Goal: Navigation & Orientation: Find specific page/section

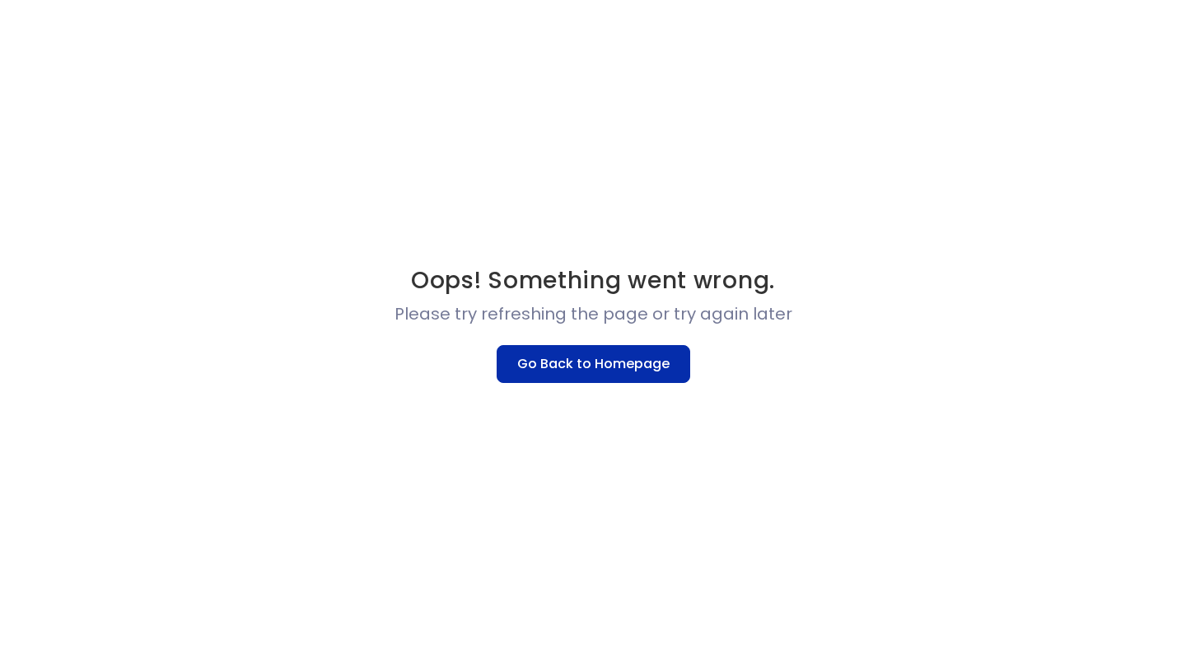
click at [571, 358] on button "Go Back to Homepage" at bounding box center [594, 364] width 194 height 38
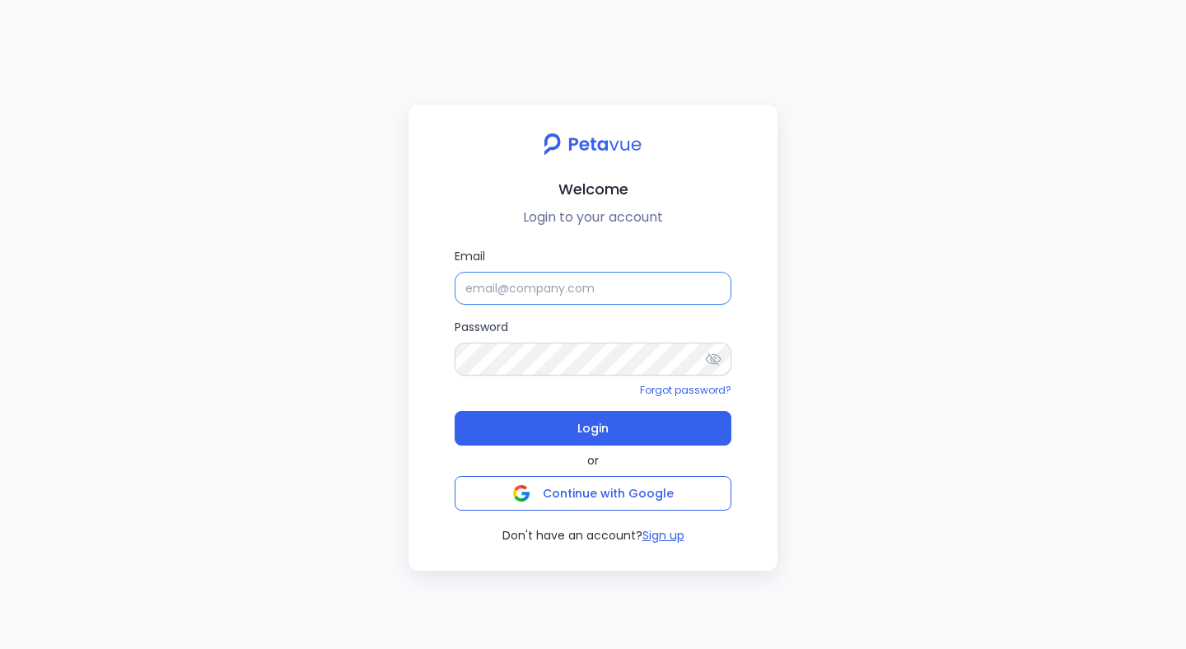
click at [578, 290] on input "Email" at bounding box center [593, 288] width 277 height 33
type input "[EMAIL_ADDRESS][DOMAIN_NAME]"
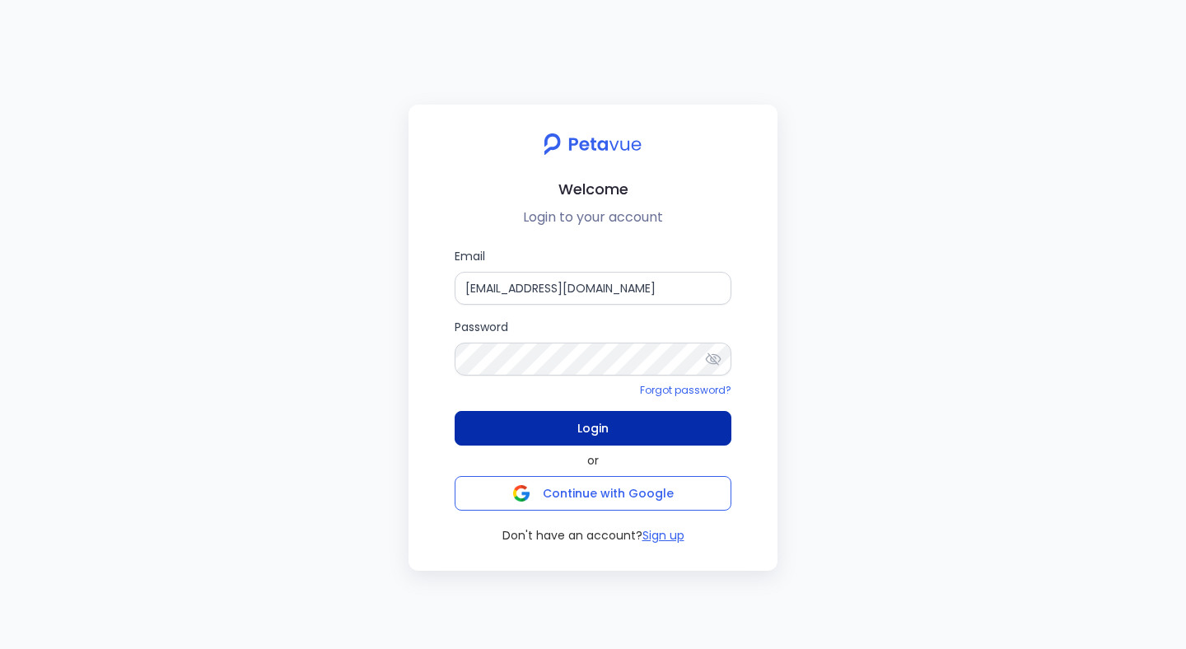
click at [709, 421] on button "Login" at bounding box center [593, 428] width 277 height 35
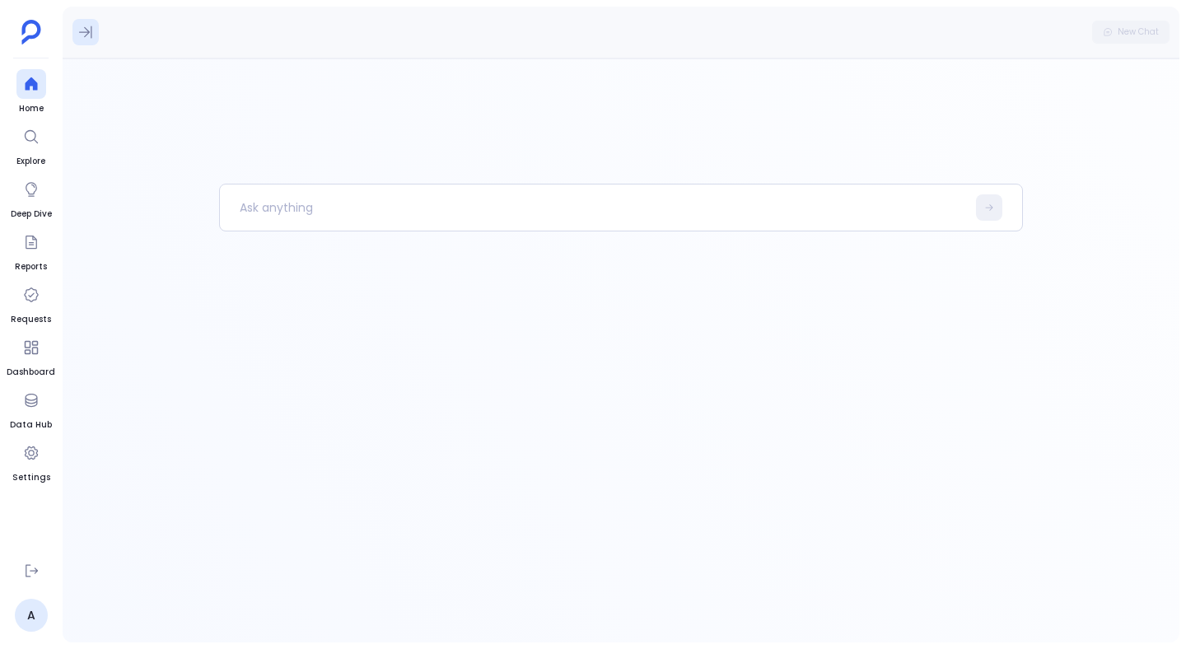
click at [94, 40] on button at bounding box center [86, 32] width 26 height 26
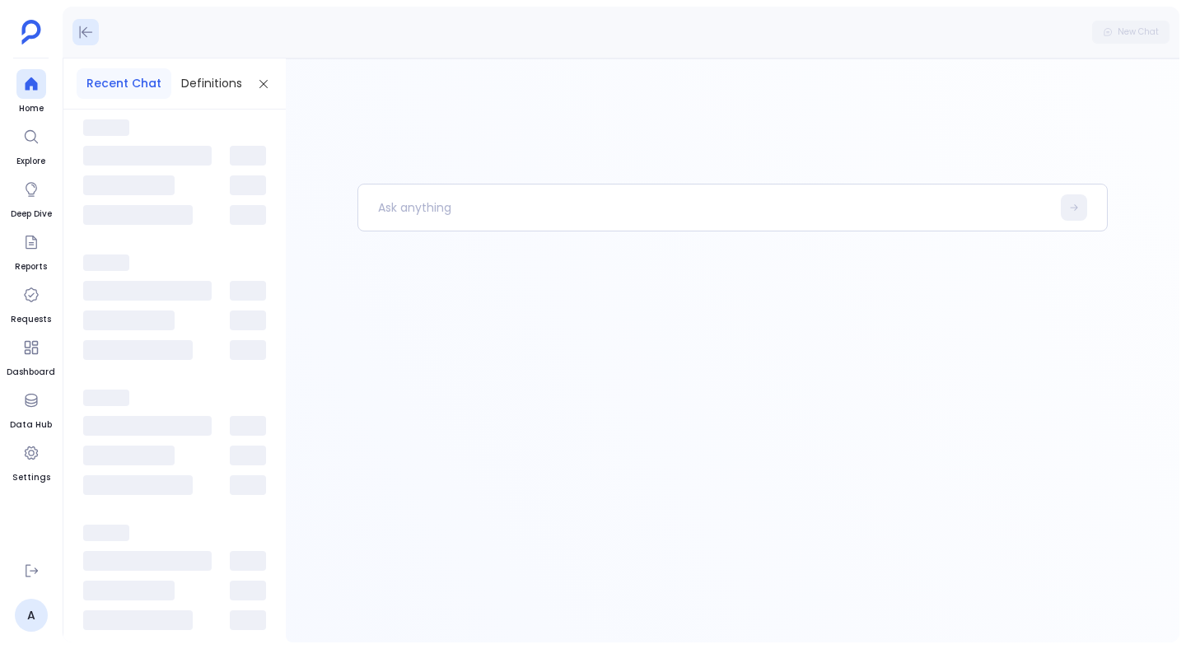
click at [94, 40] on button at bounding box center [86, 32] width 26 height 26
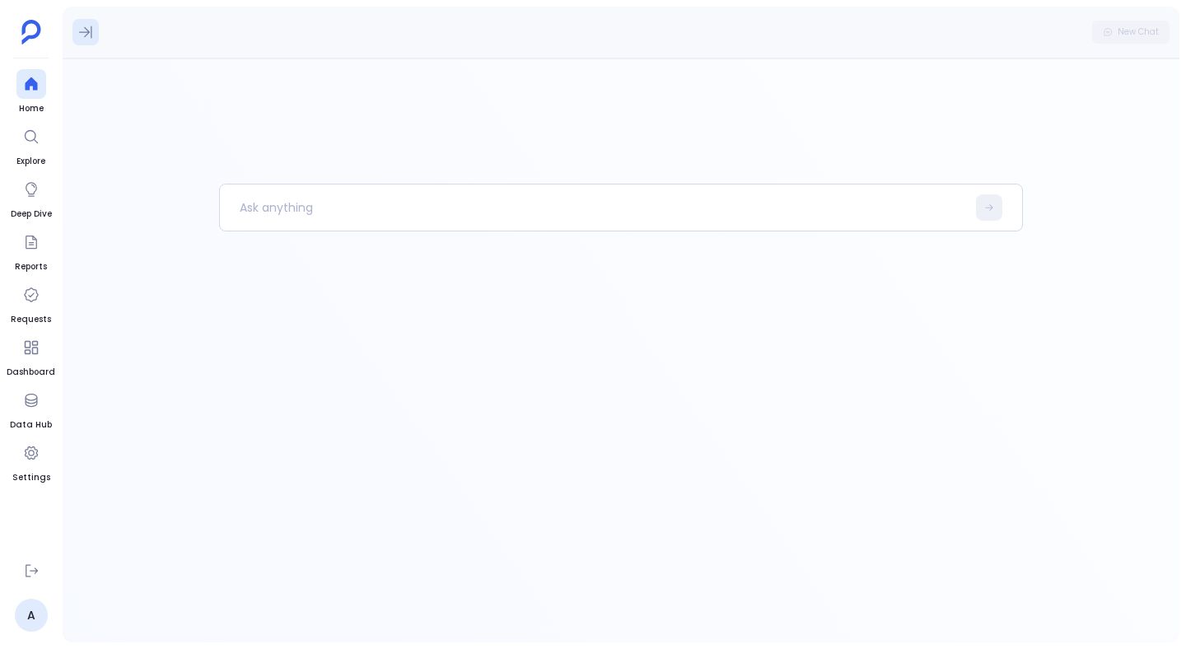
click at [94, 40] on button at bounding box center [86, 32] width 26 height 26
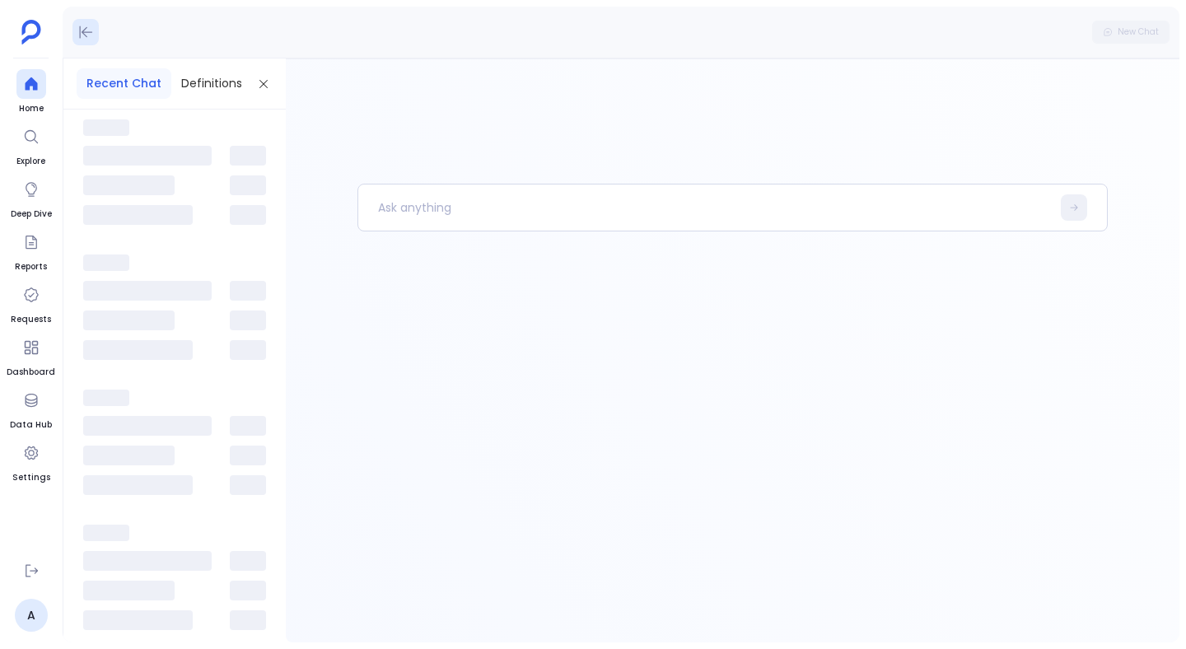
click at [94, 40] on button at bounding box center [86, 32] width 26 height 26
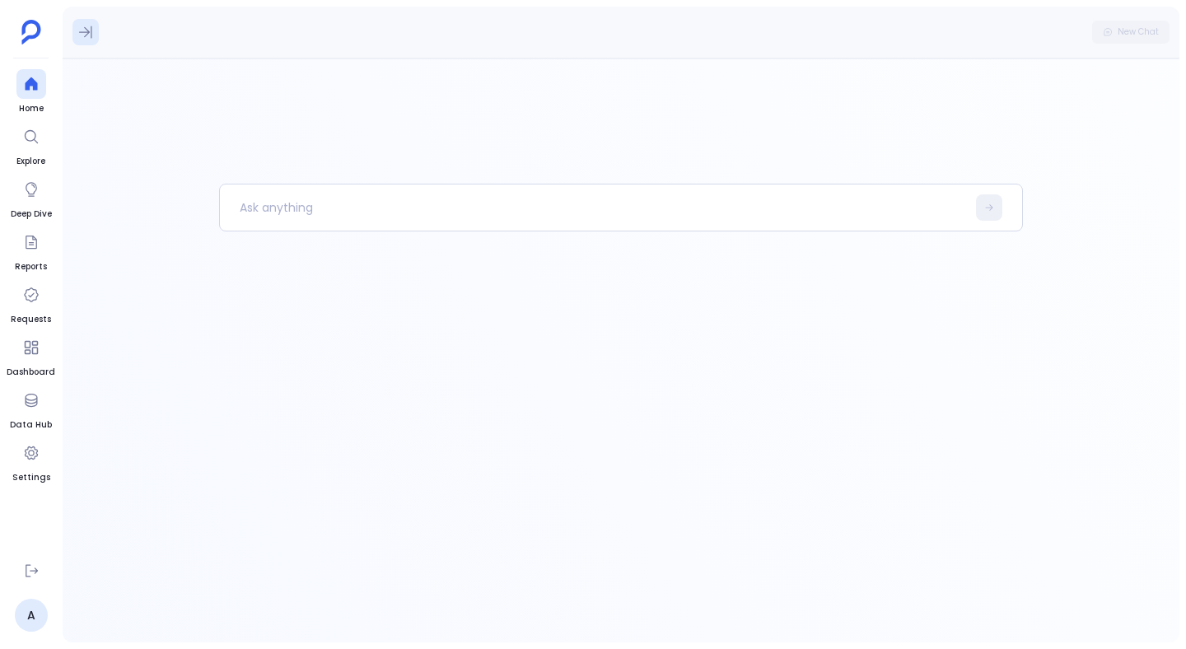
click at [77, 29] on button at bounding box center [86, 32] width 26 height 26
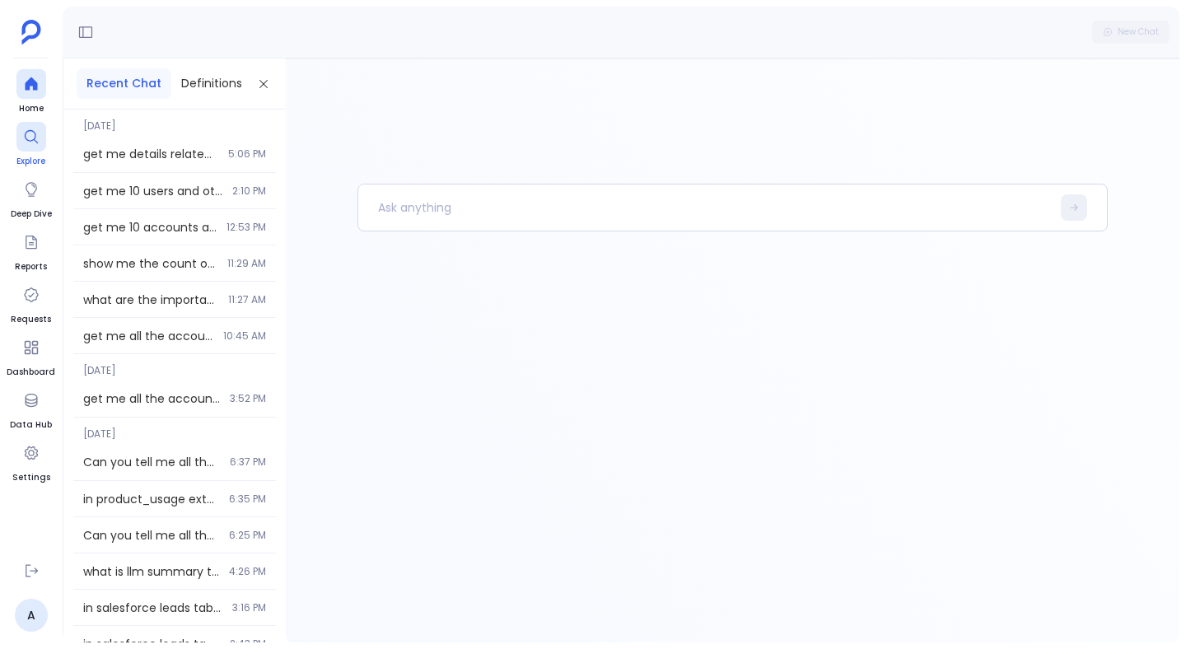
click at [19, 144] on div at bounding box center [31, 137] width 30 height 30
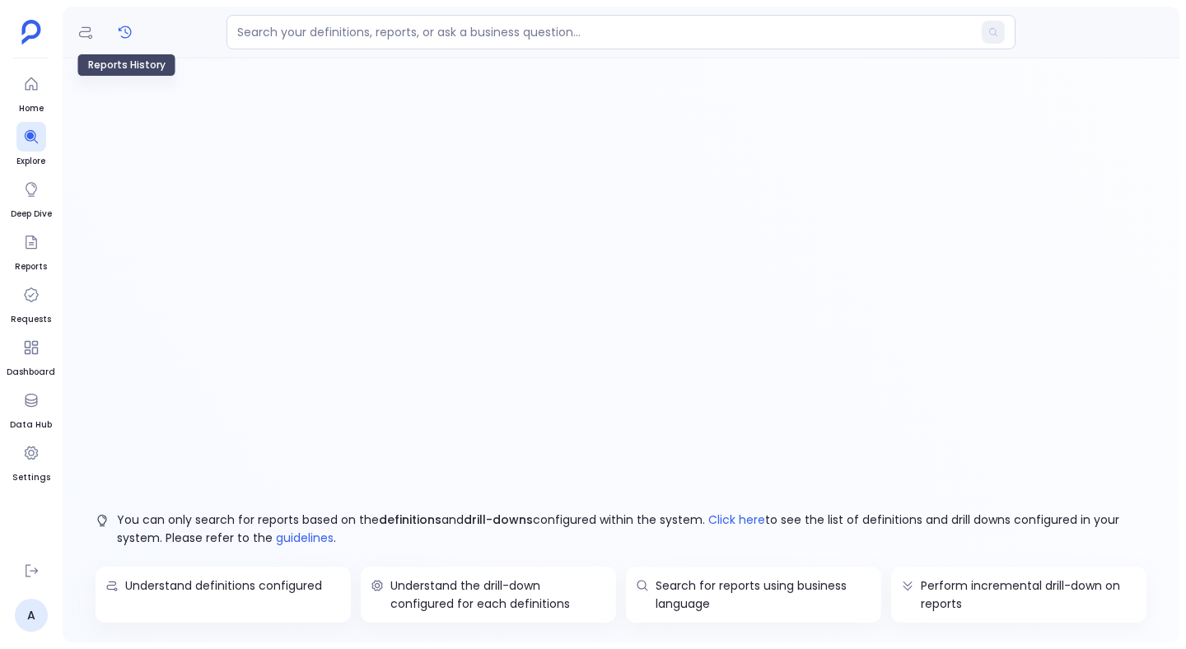
click at [122, 33] on icon "Reports History" at bounding box center [125, 32] width 16 height 16
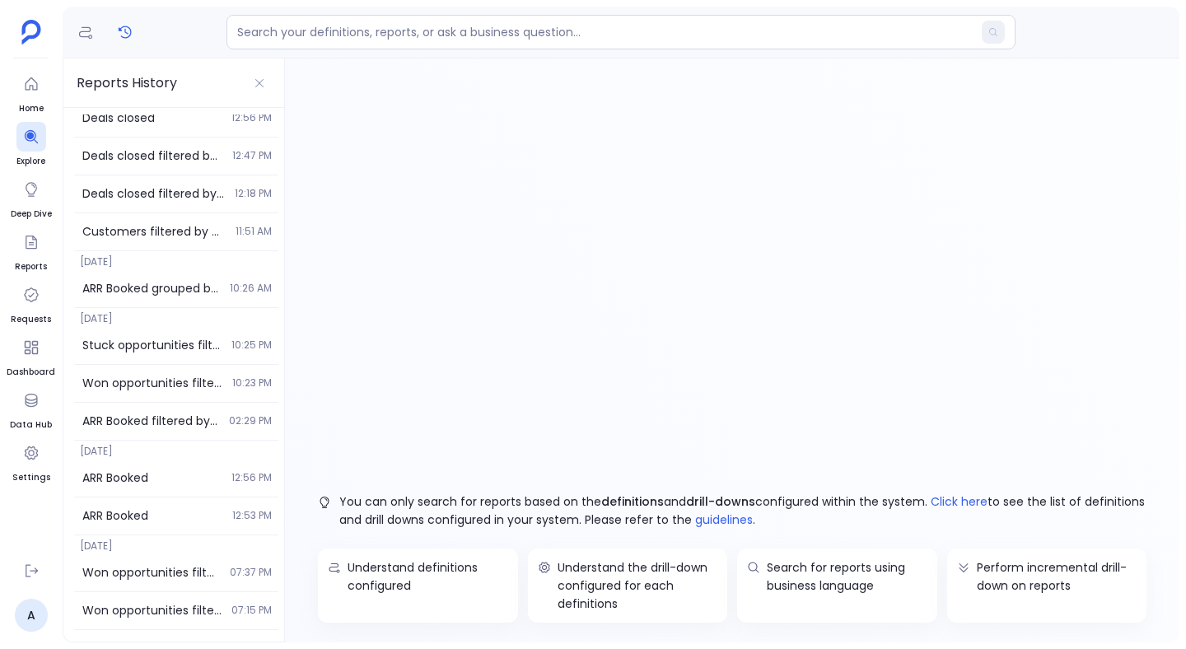
scroll to position [2977, 0]
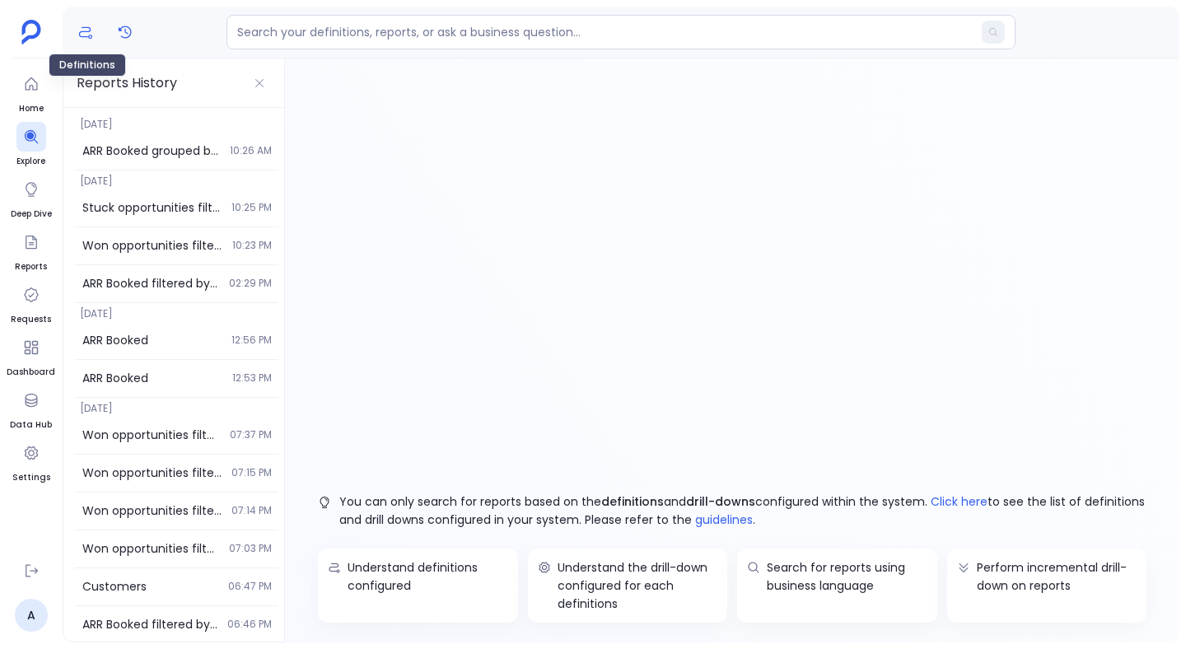
click at [97, 31] on button "Definitions" at bounding box center [86, 32] width 26 height 26
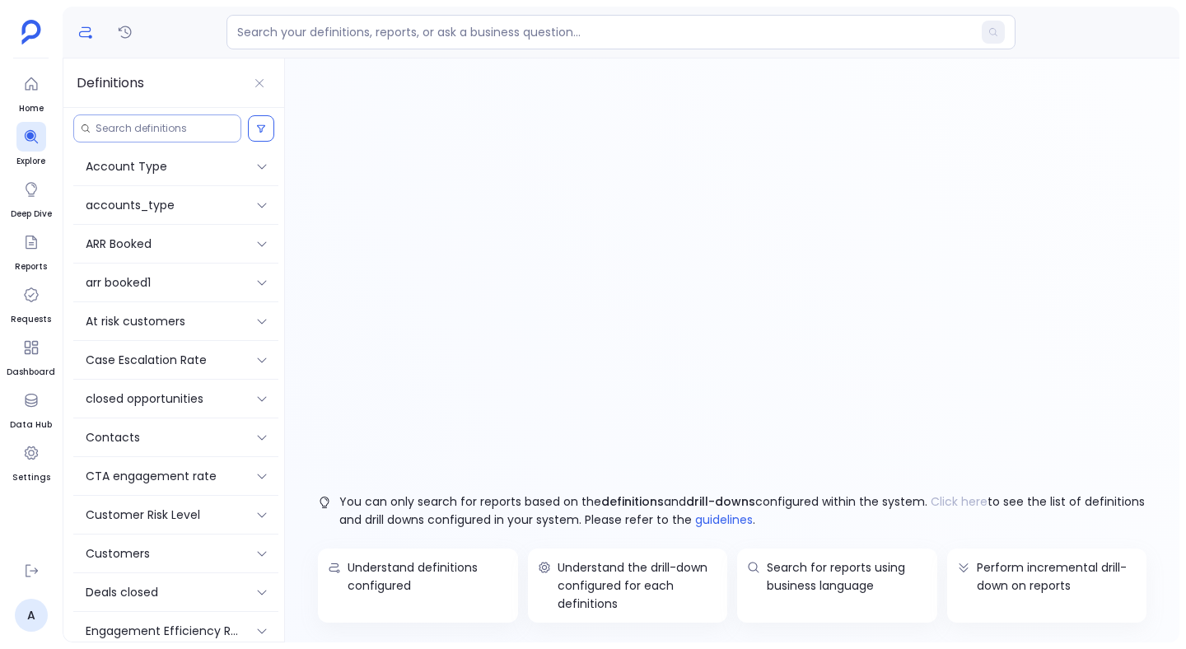
click at [131, 129] on input at bounding box center [165, 128] width 138 height 13
click at [33, 208] on span "Deep Dive" at bounding box center [31, 214] width 41 height 13
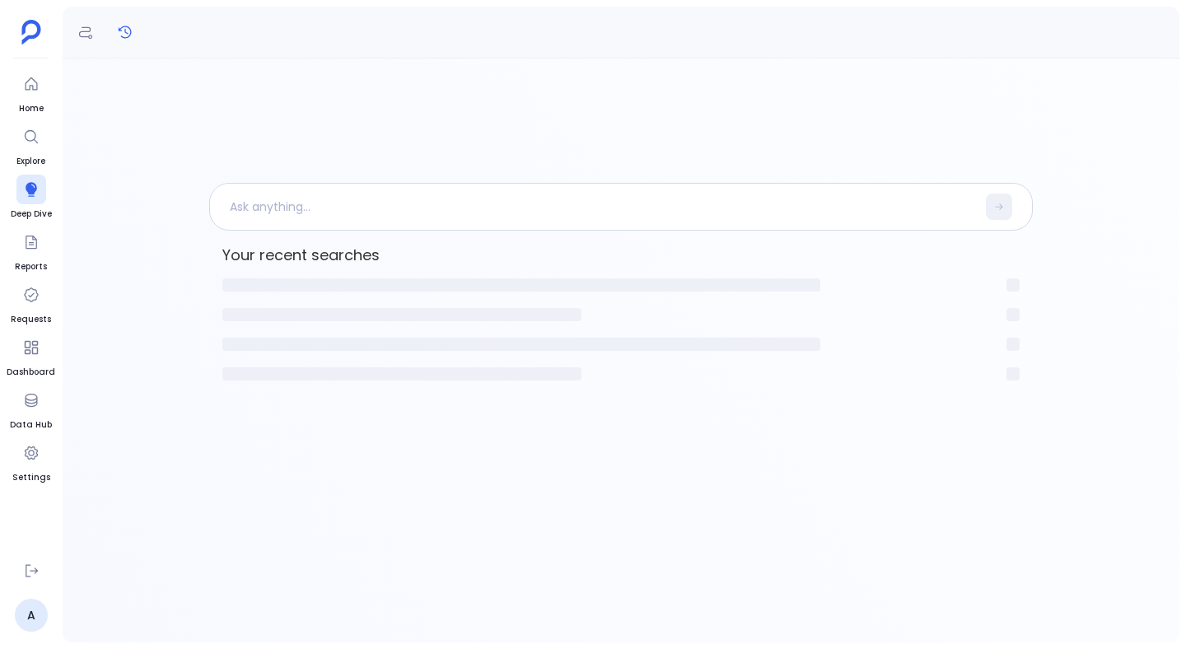
click at [119, 30] on icon "History" at bounding box center [125, 32] width 13 height 12
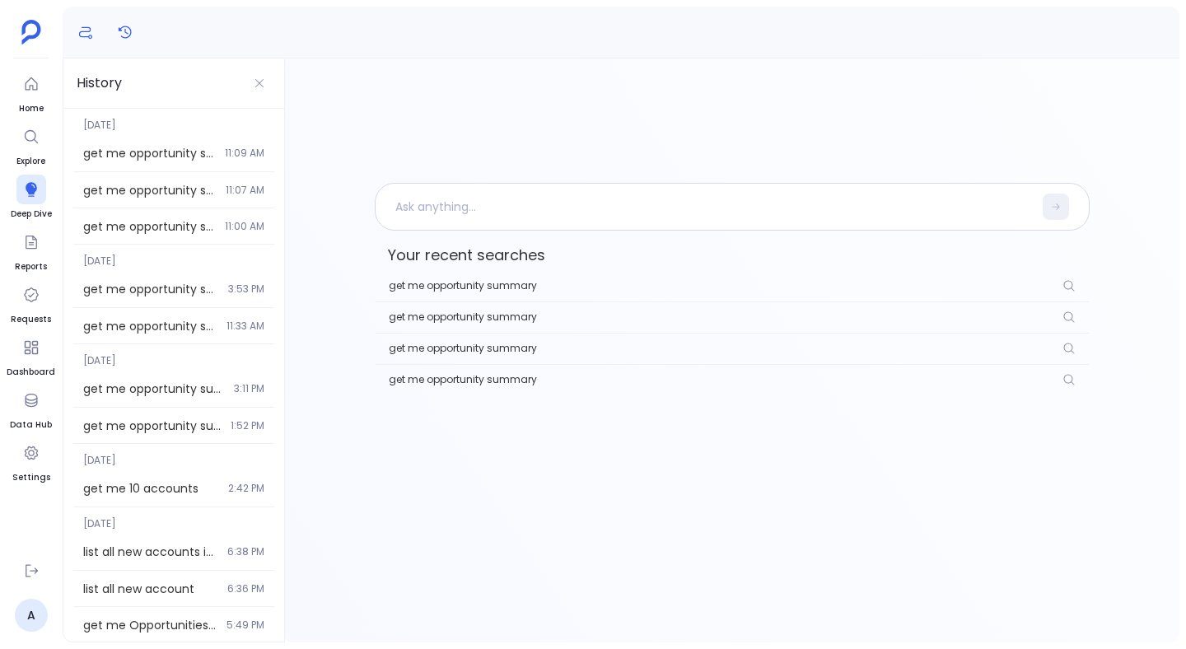
click at [82, 38] on icon "Definitions" at bounding box center [85, 32] width 16 height 16
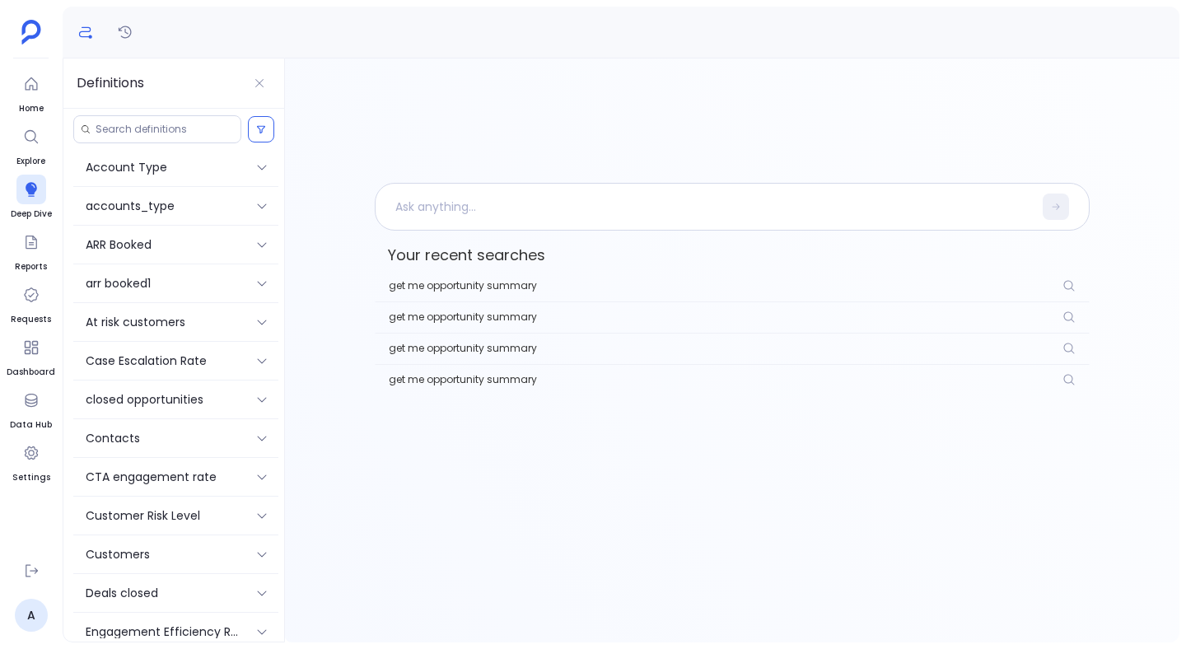
scroll to position [943, 0]
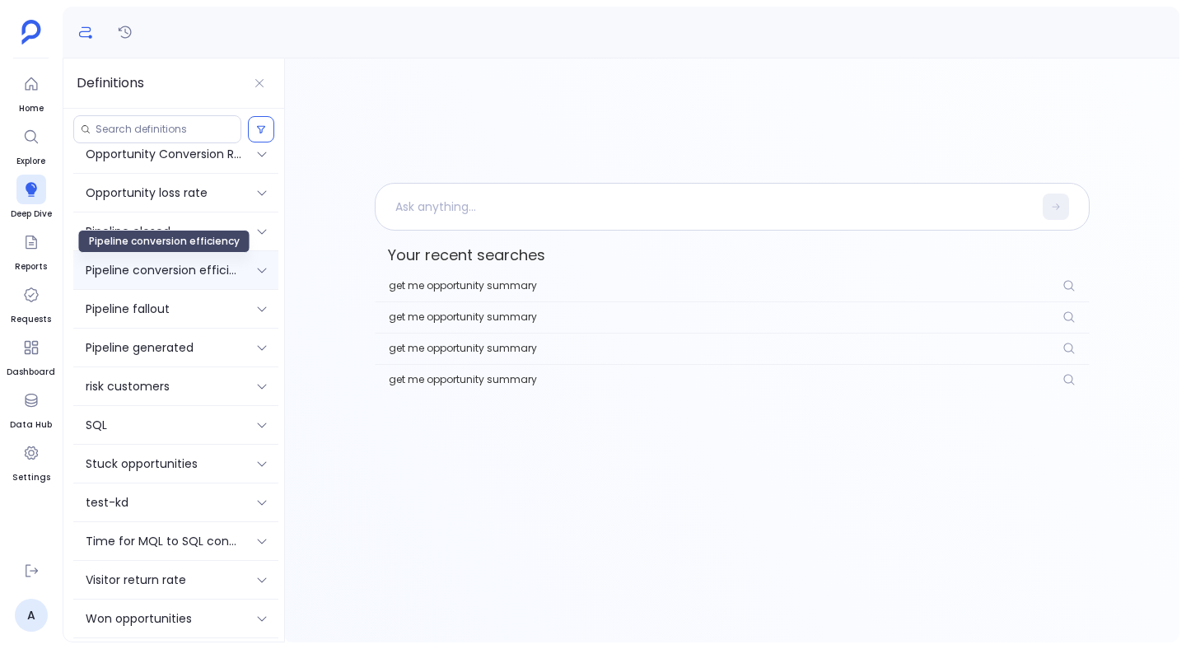
click at [137, 264] on p "Pipeline conversion efficiency" at bounding box center [164, 270] width 157 height 18
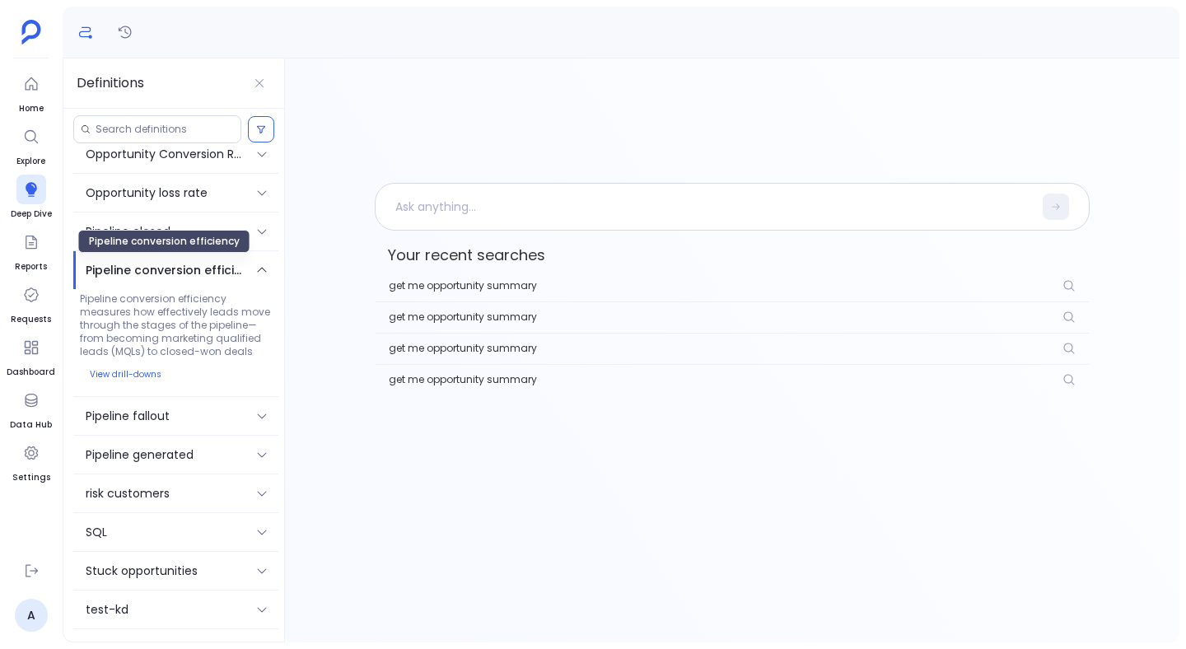
click at [137, 264] on p "Pipeline conversion efficiency" at bounding box center [164, 270] width 157 height 18
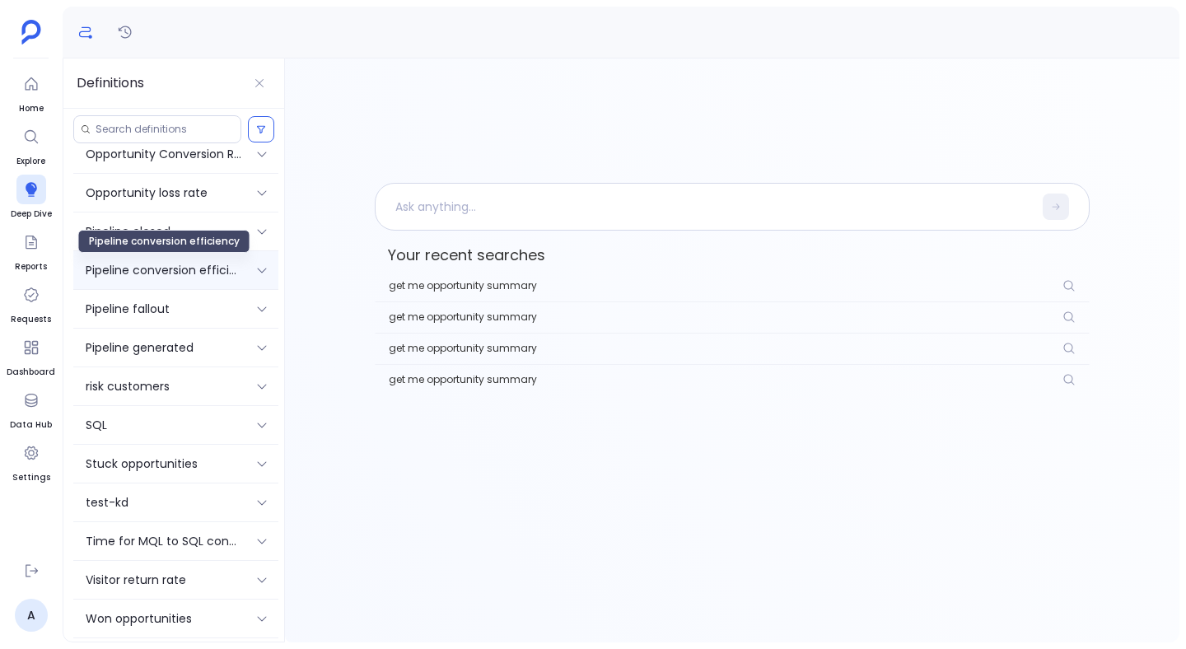
click at [137, 264] on p "Pipeline conversion efficiency" at bounding box center [164, 270] width 157 height 18
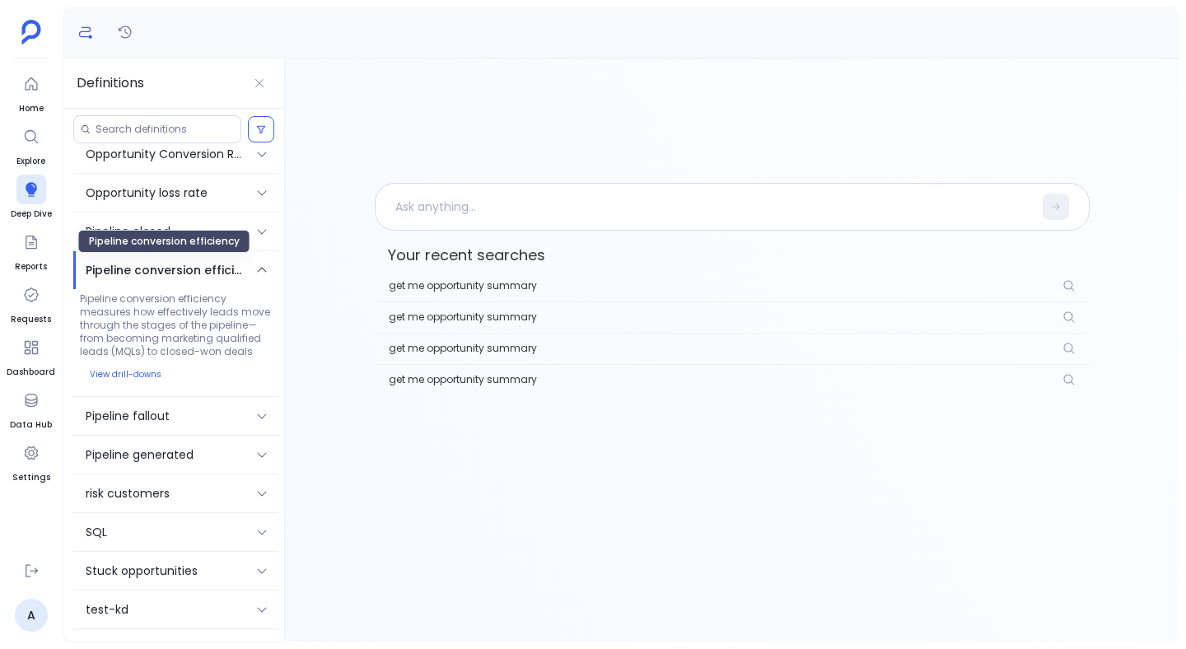
click at [137, 264] on p "Pipeline conversion efficiency" at bounding box center [164, 270] width 157 height 18
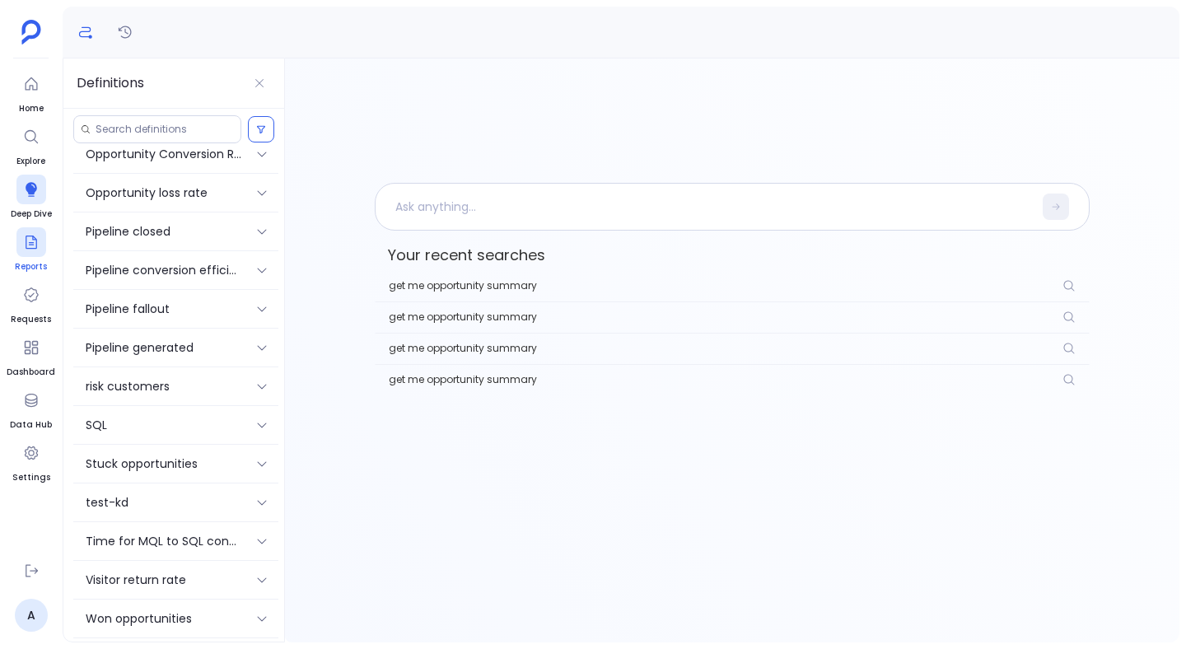
click at [35, 253] on div at bounding box center [31, 242] width 30 height 30
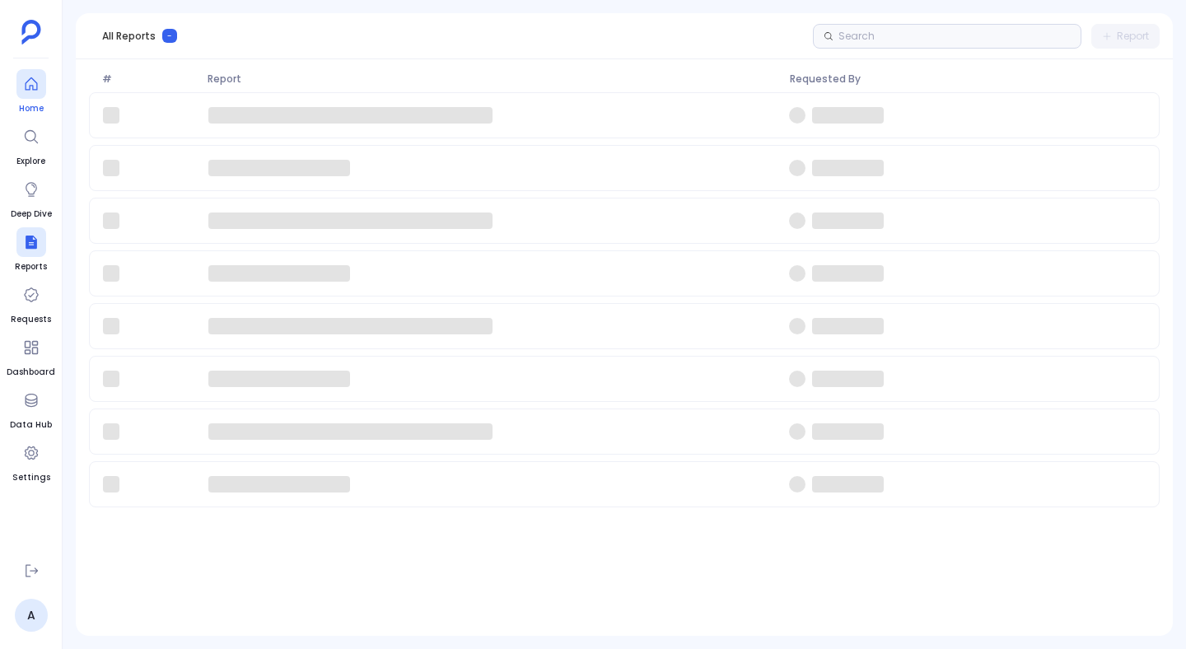
click at [24, 105] on span "Home" at bounding box center [31, 108] width 30 height 13
